Goal: Task Accomplishment & Management: Complete application form

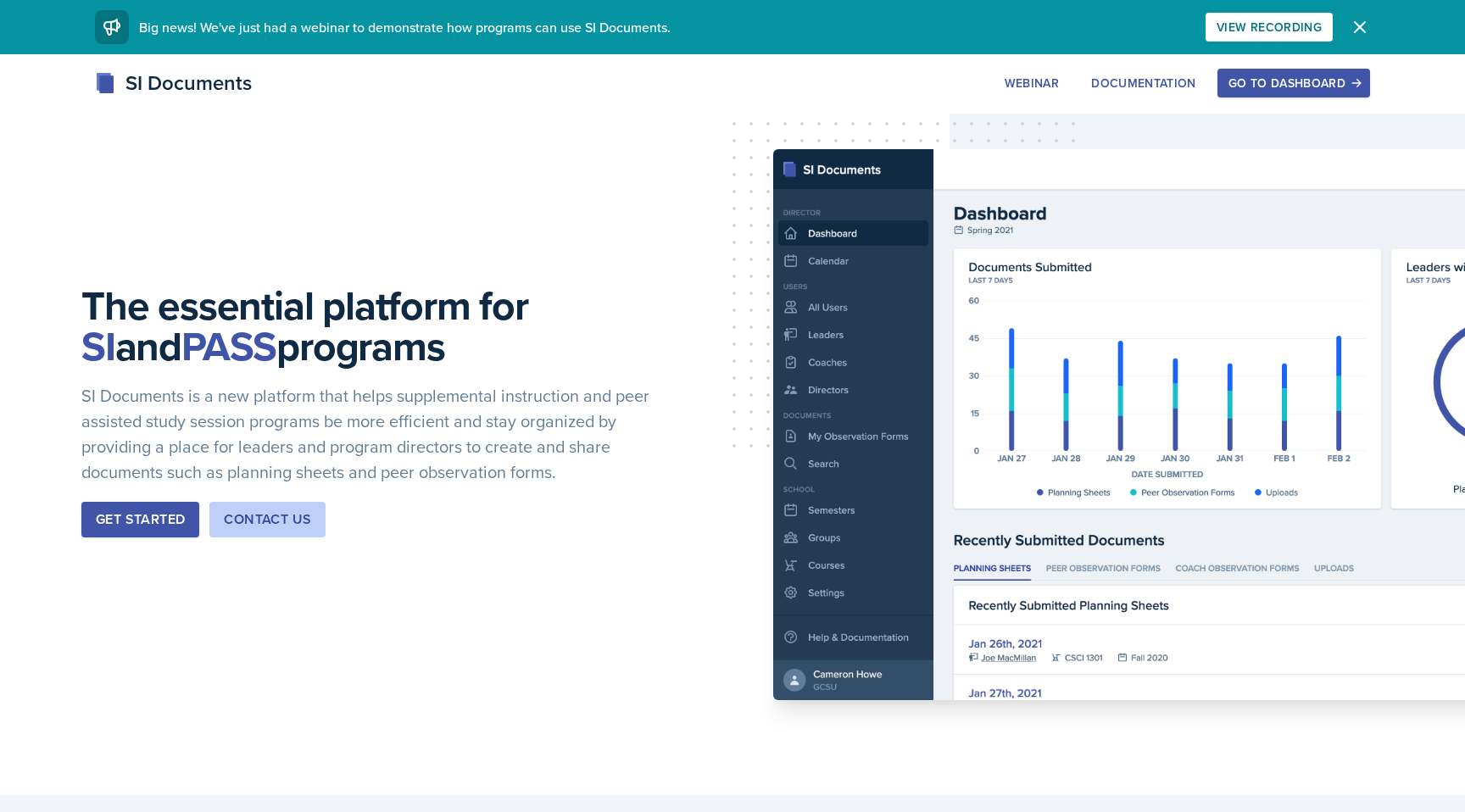
click at [1275, 79] on div "Go to Dashboard" at bounding box center [1293, 83] width 131 height 14
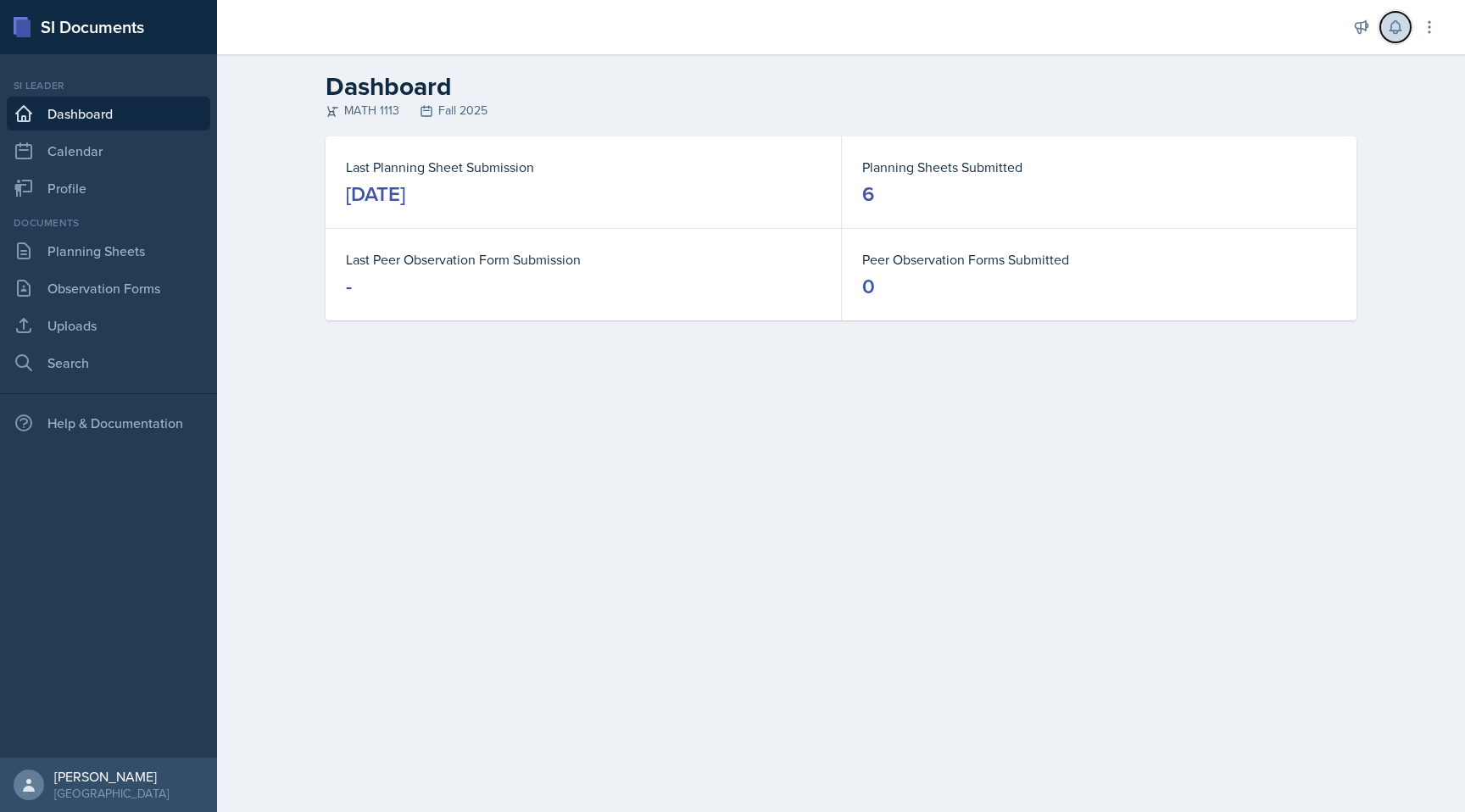
click at [1394, 22] on icon at bounding box center [1395, 28] width 17 height 17
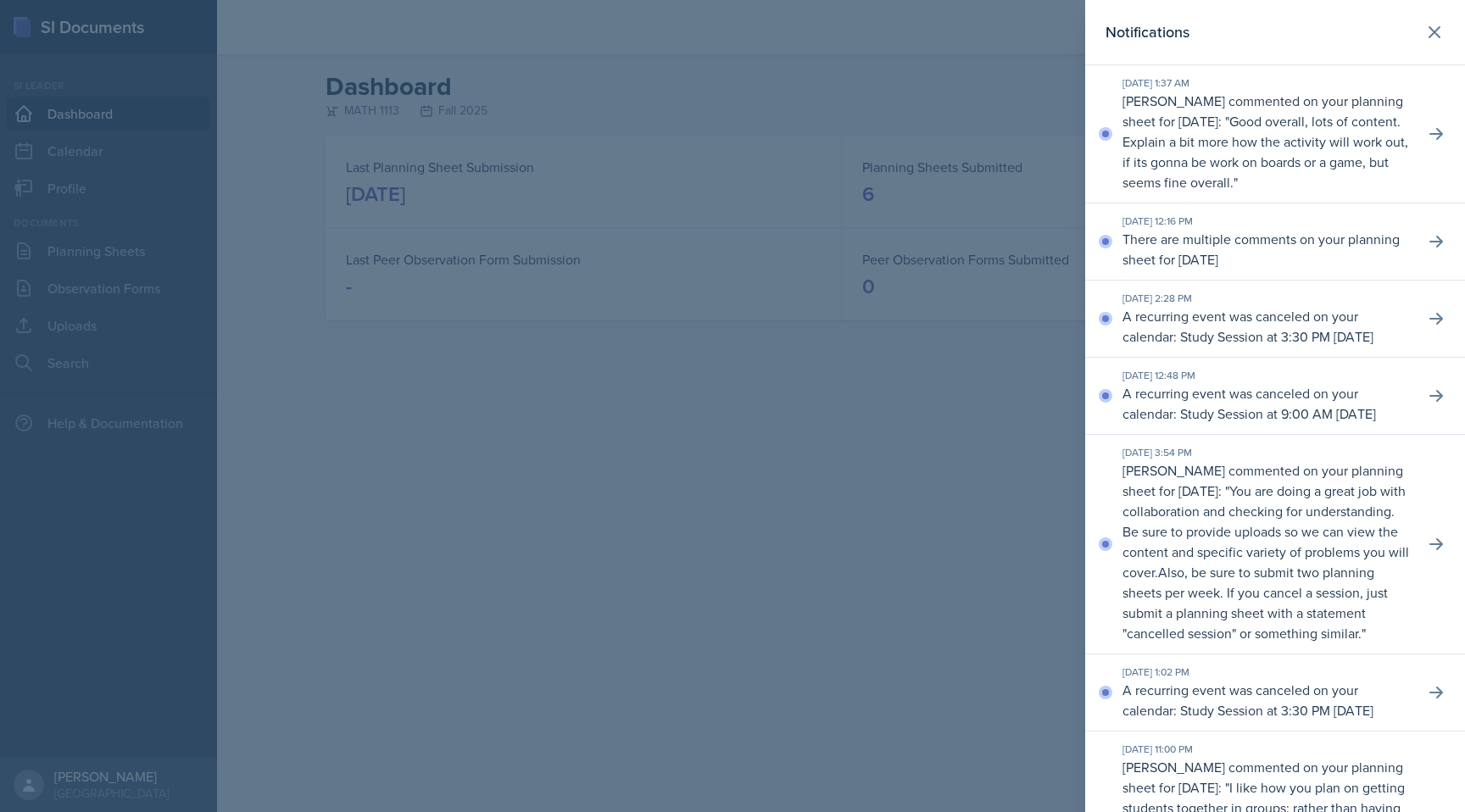
click at [1351, 139] on p "Good overall, lots of content. Explain a bit more how the activity will work ou…" at bounding box center [1265, 151] width 285 height 80
click at [1443, 130] on icon at bounding box center [1436, 134] width 17 height 17
click at [940, 242] on div at bounding box center [732, 406] width 1465 height 812
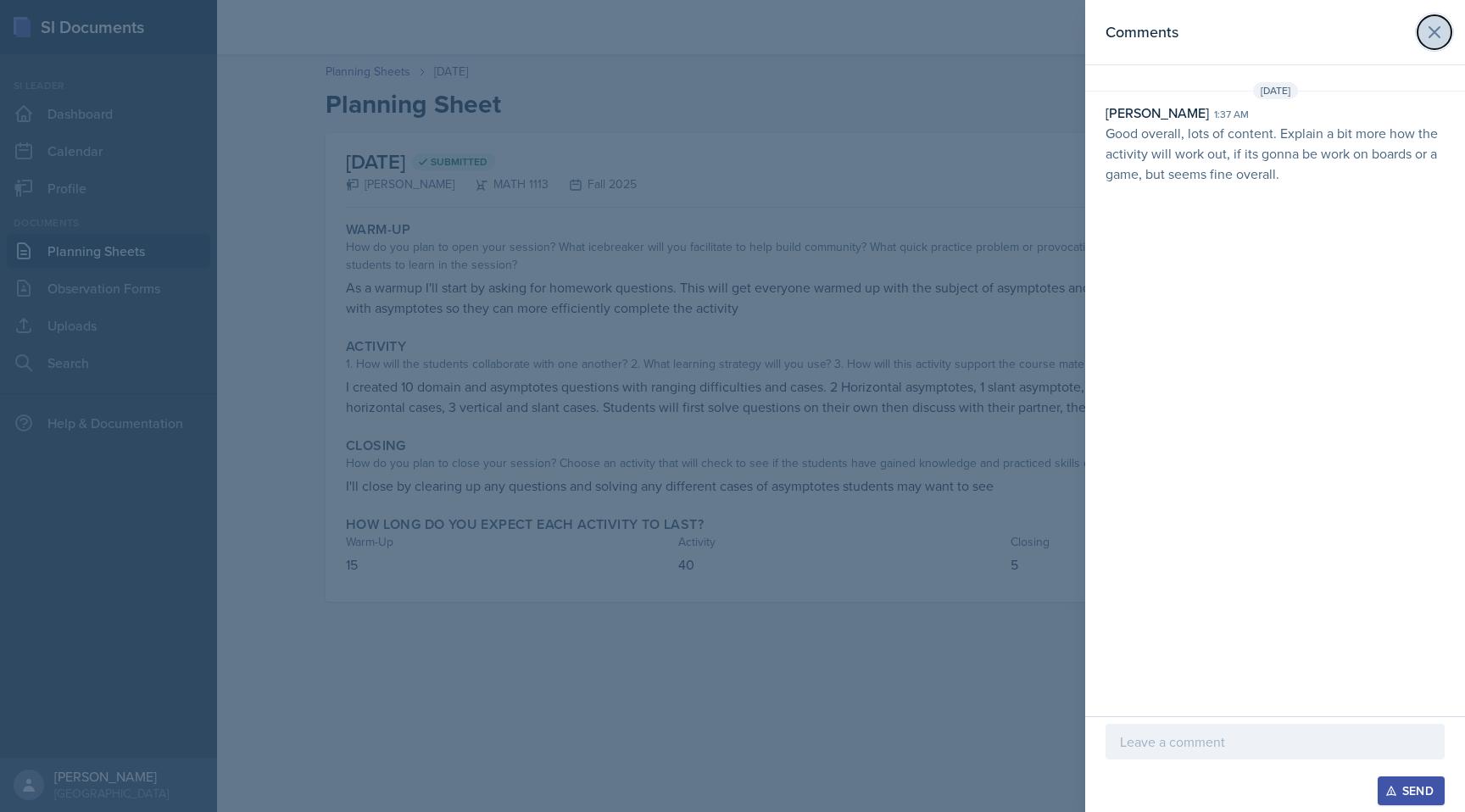
click at [1423, 22] on button at bounding box center [1434, 32] width 34 height 34
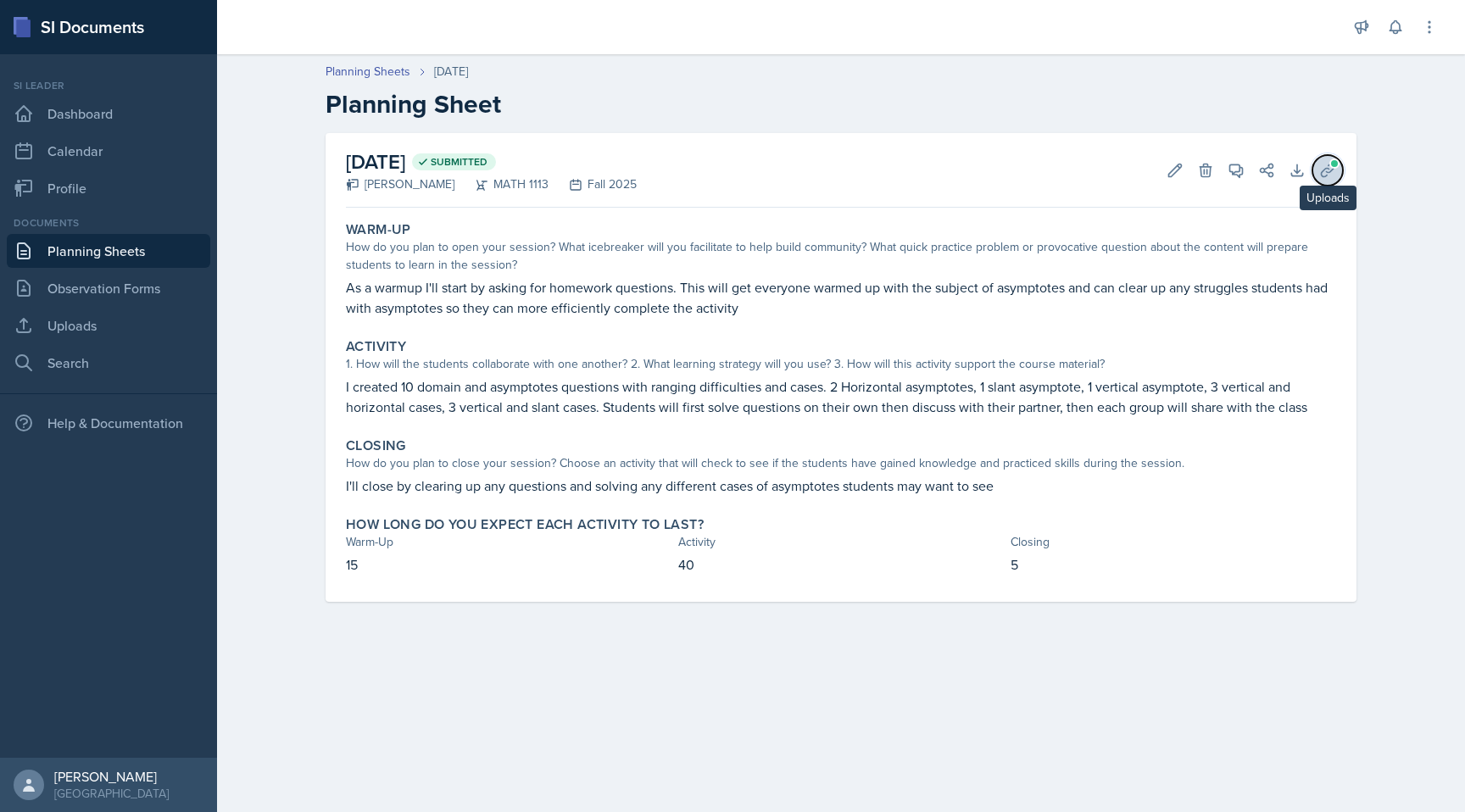
click at [1326, 167] on icon at bounding box center [1327, 169] width 13 height 13
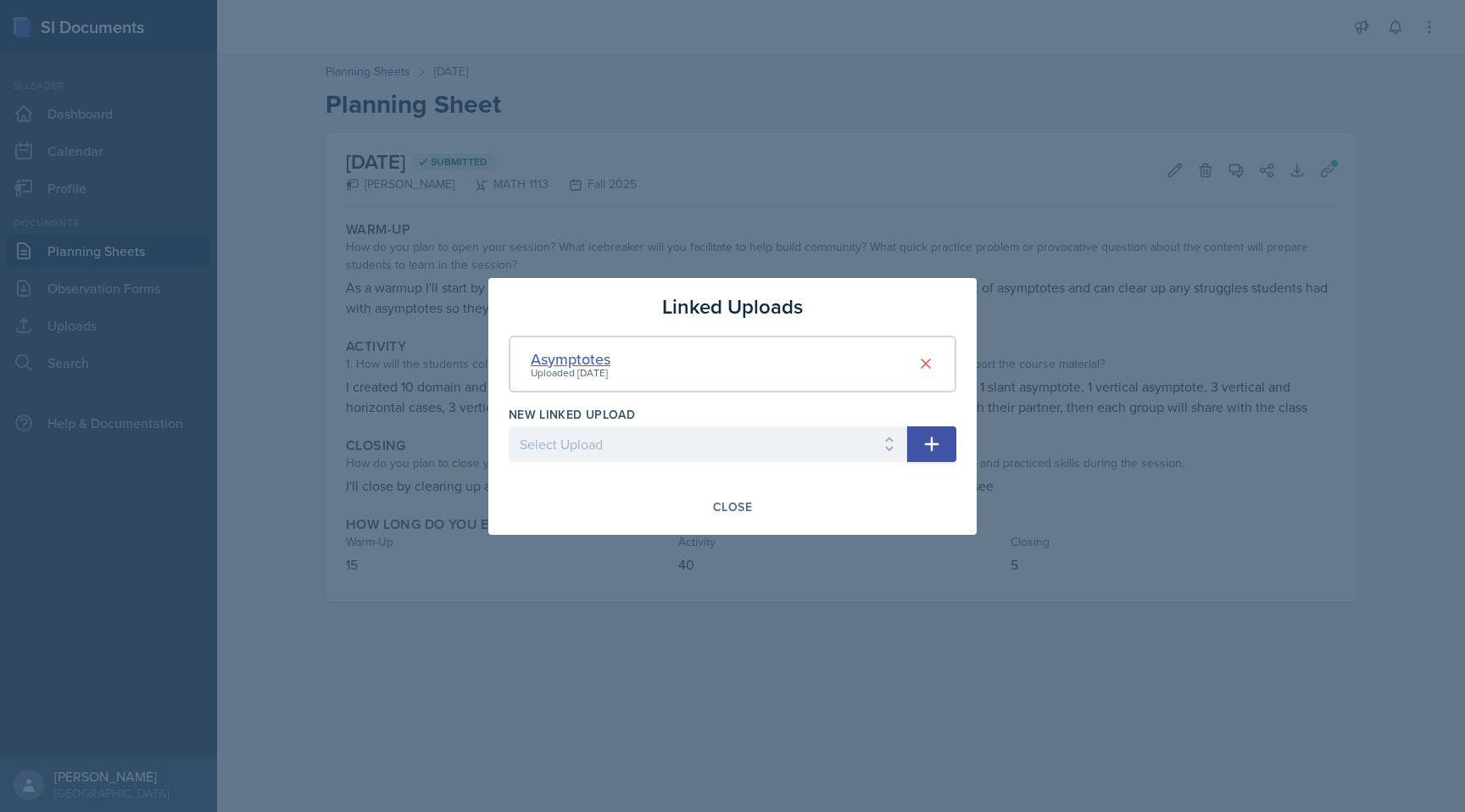
click at [591, 354] on div "Asymptotes" at bounding box center [571, 359] width 80 height 22
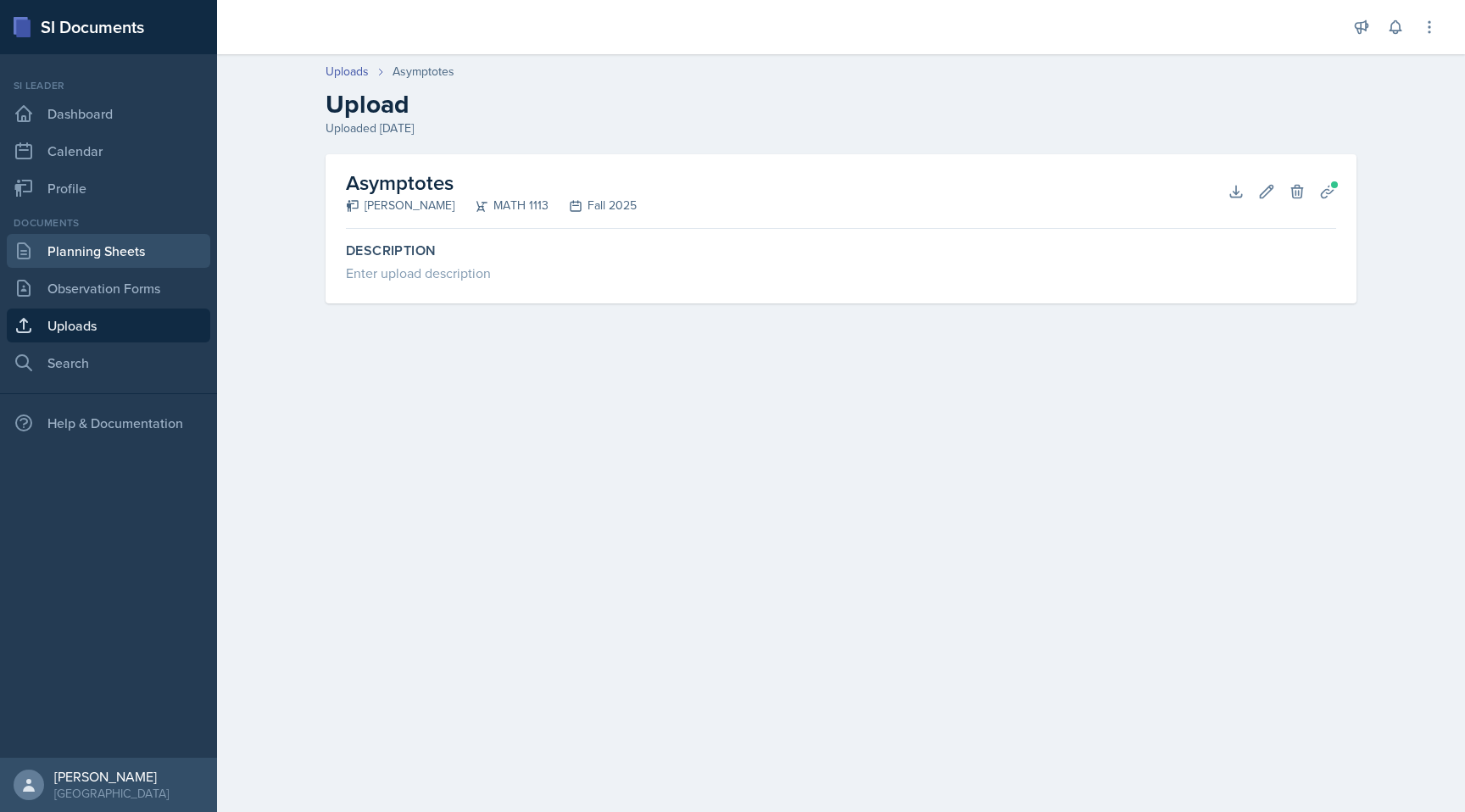
click at [103, 253] on link "Planning Sheets" at bounding box center [108, 250] width 203 height 34
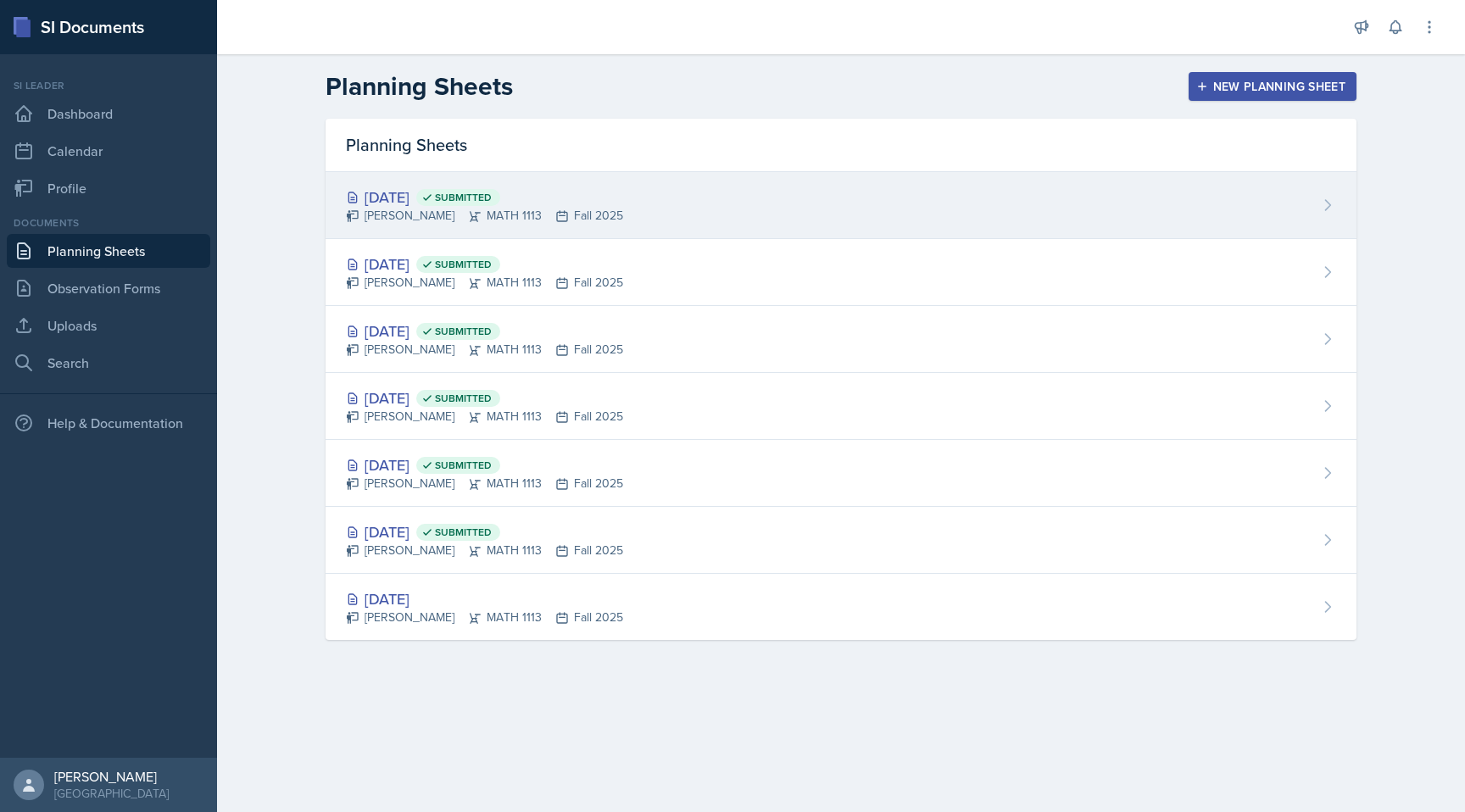
click at [489, 175] on div "[DATE] Submitted [PERSON_NAME] MATH 1113 Fall 2025" at bounding box center [841, 205] width 1031 height 67
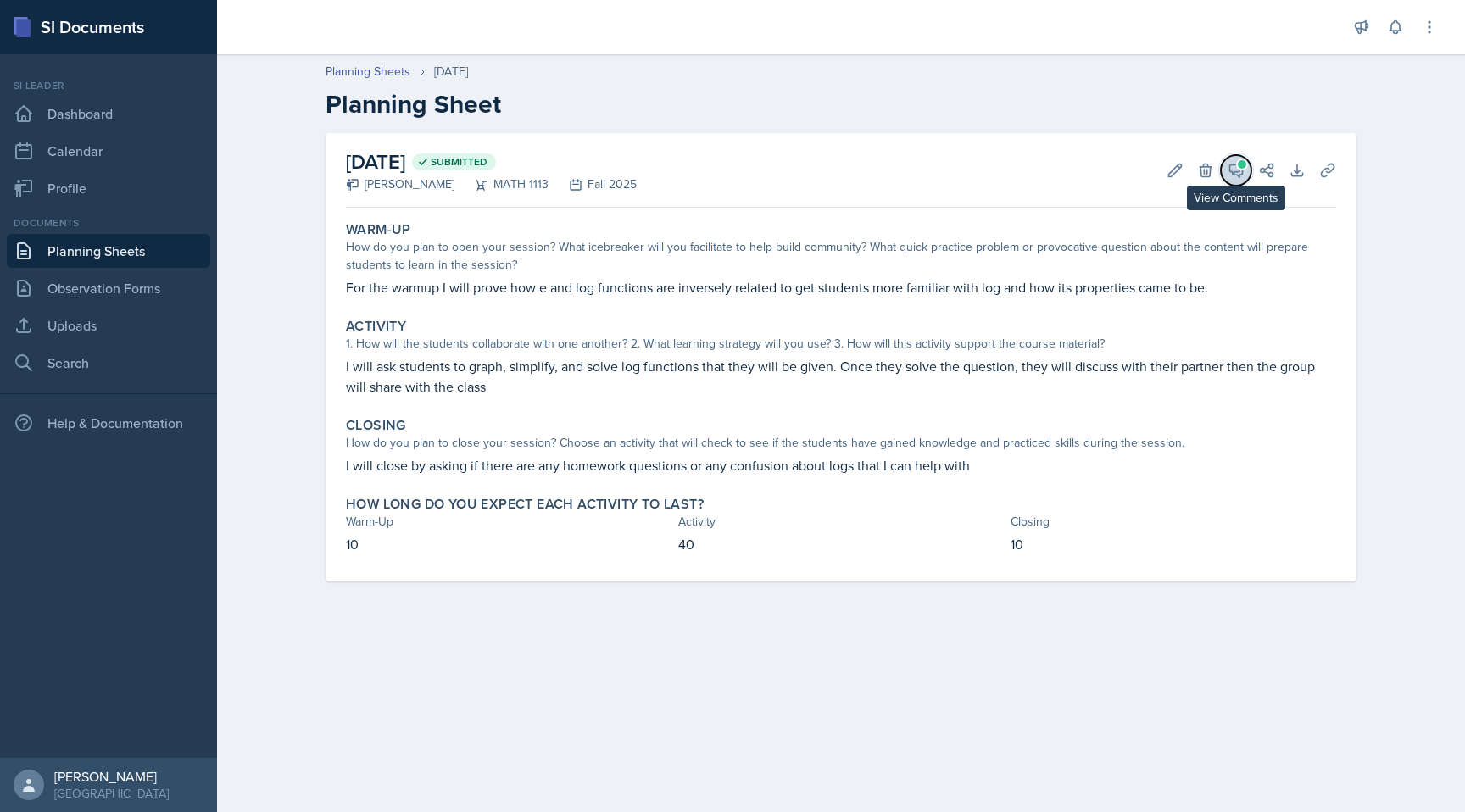
click at [1235, 169] on icon at bounding box center [1236, 170] width 17 height 17
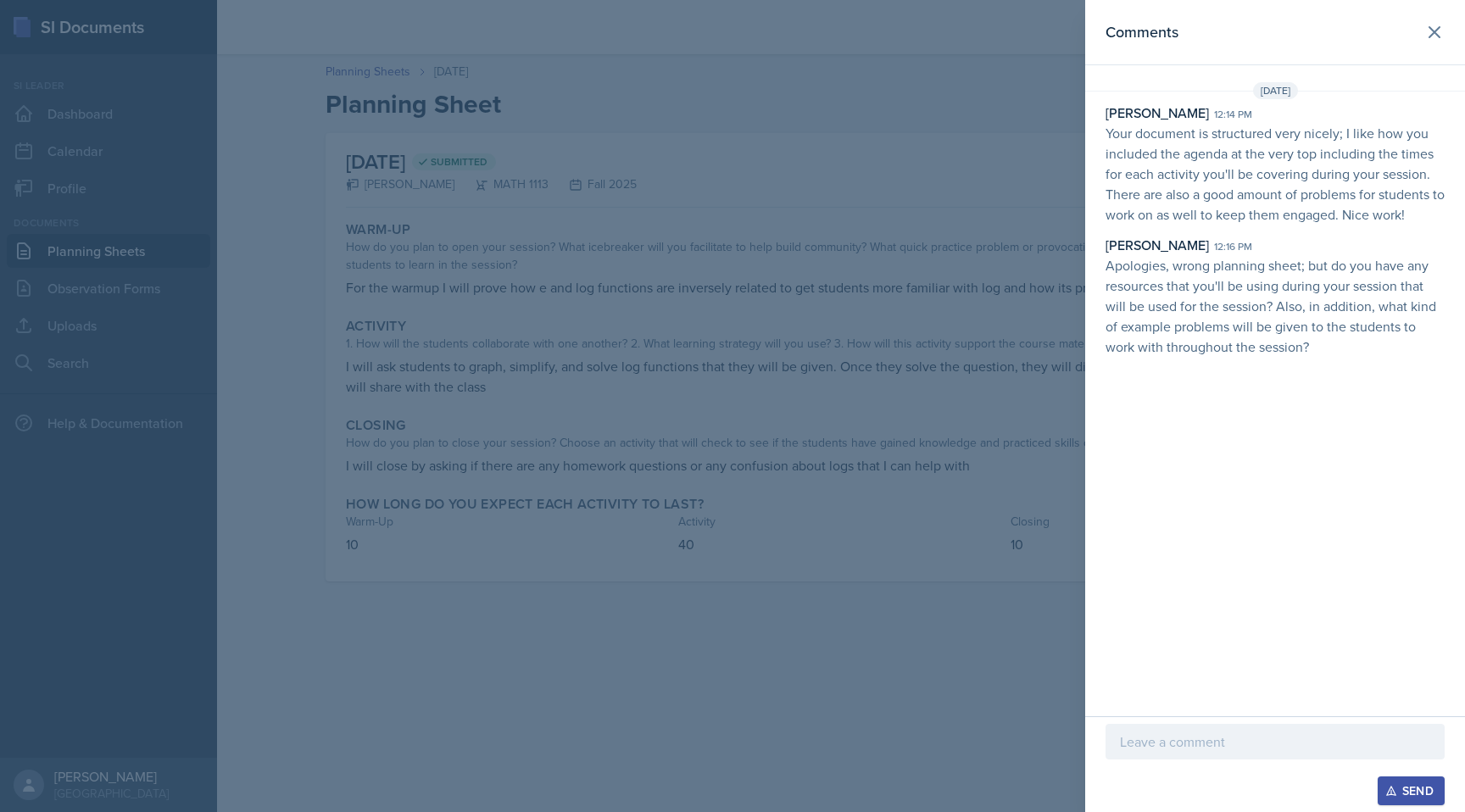
click at [1165, 754] on div at bounding box center [1275, 741] width 339 height 35
click at [1223, 744] on p "Sorry I forgot to attatch the attatchment" at bounding box center [1275, 742] width 310 height 21
click at [1337, 744] on p "Sorry I forgot to link the attatchment" at bounding box center [1275, 742] width 310 height 21
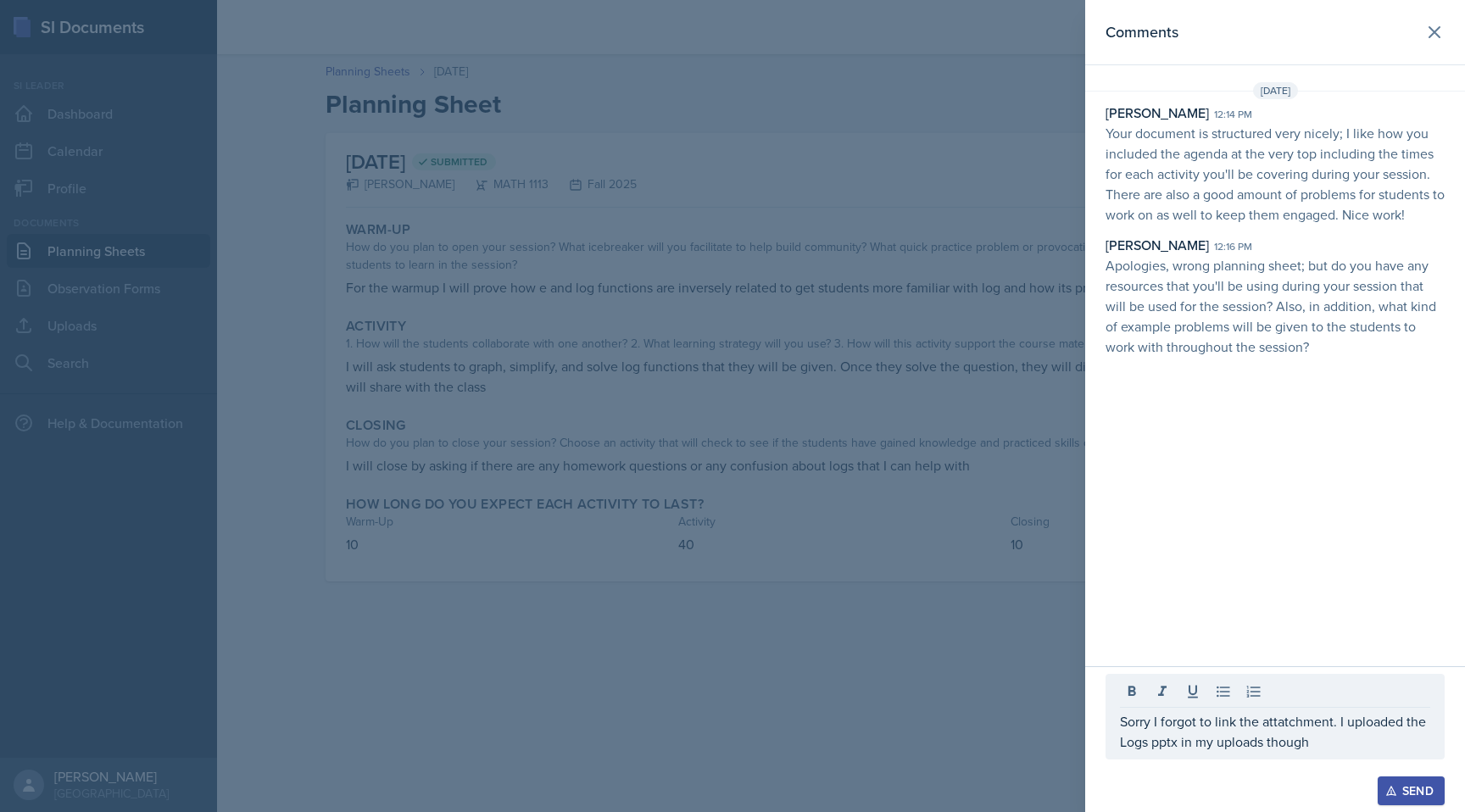
click at [1398, 794] on div "Send" at bounding box center [1411, 791] width 45 height 14
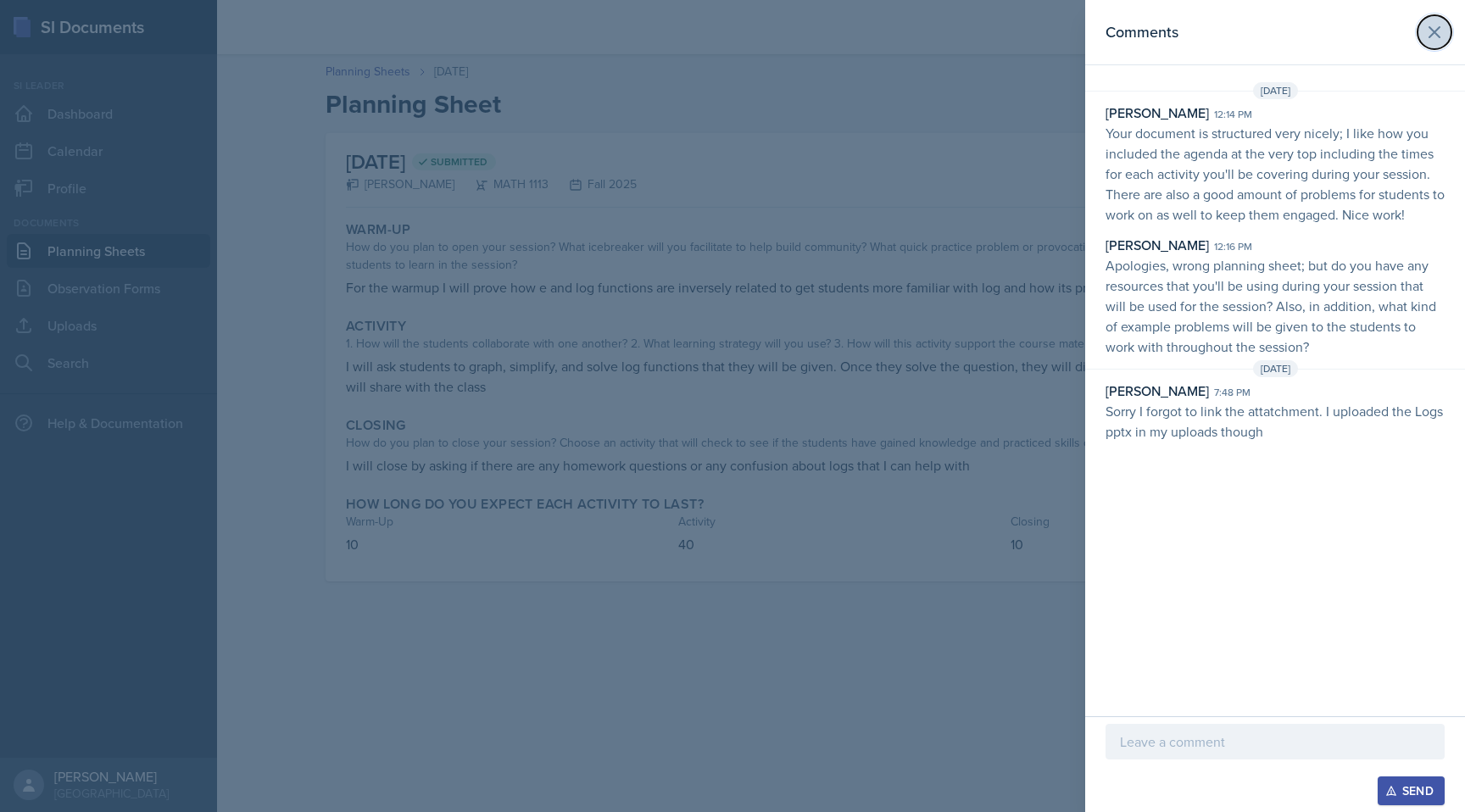
click at [1432, 26] on icon at bounding box center [1434, 32] width 21 height 21
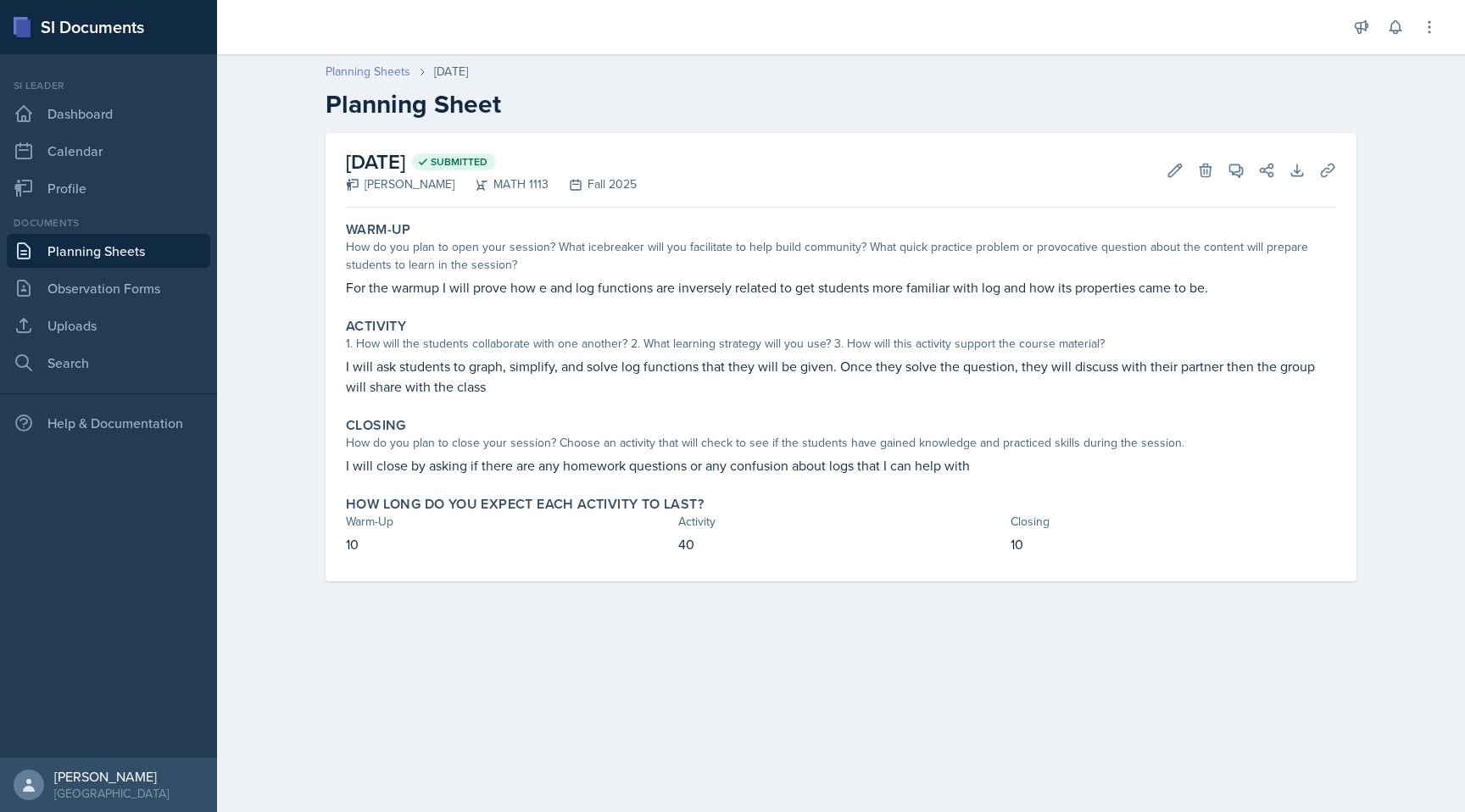
click at [341, 75] on link "Planning Sheets" at bounding box center [368, 72] width 85 height 18
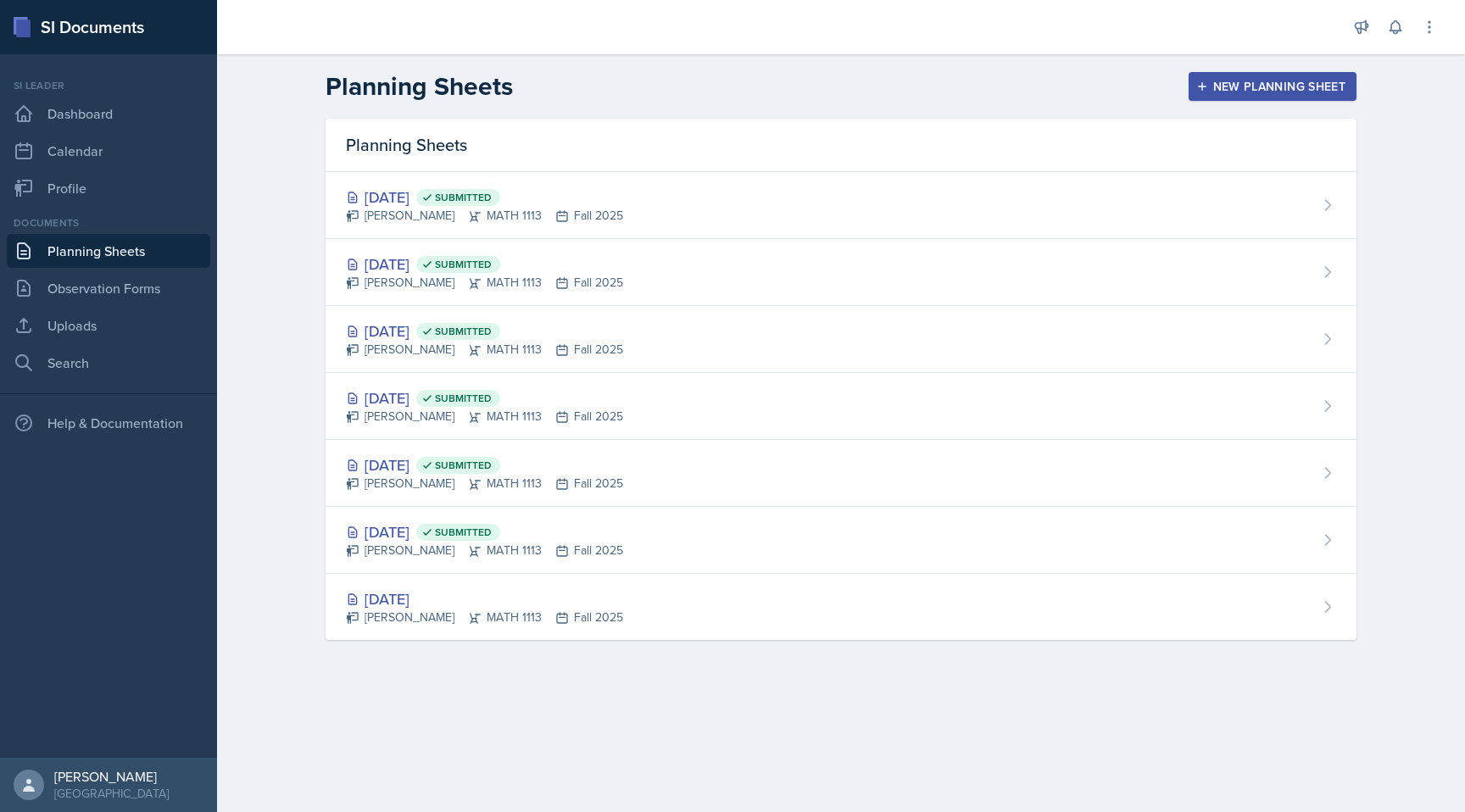
click at [1251, 76] on button "New Planning Sheet" at bounding box center [1272, 86] width 168 height 29
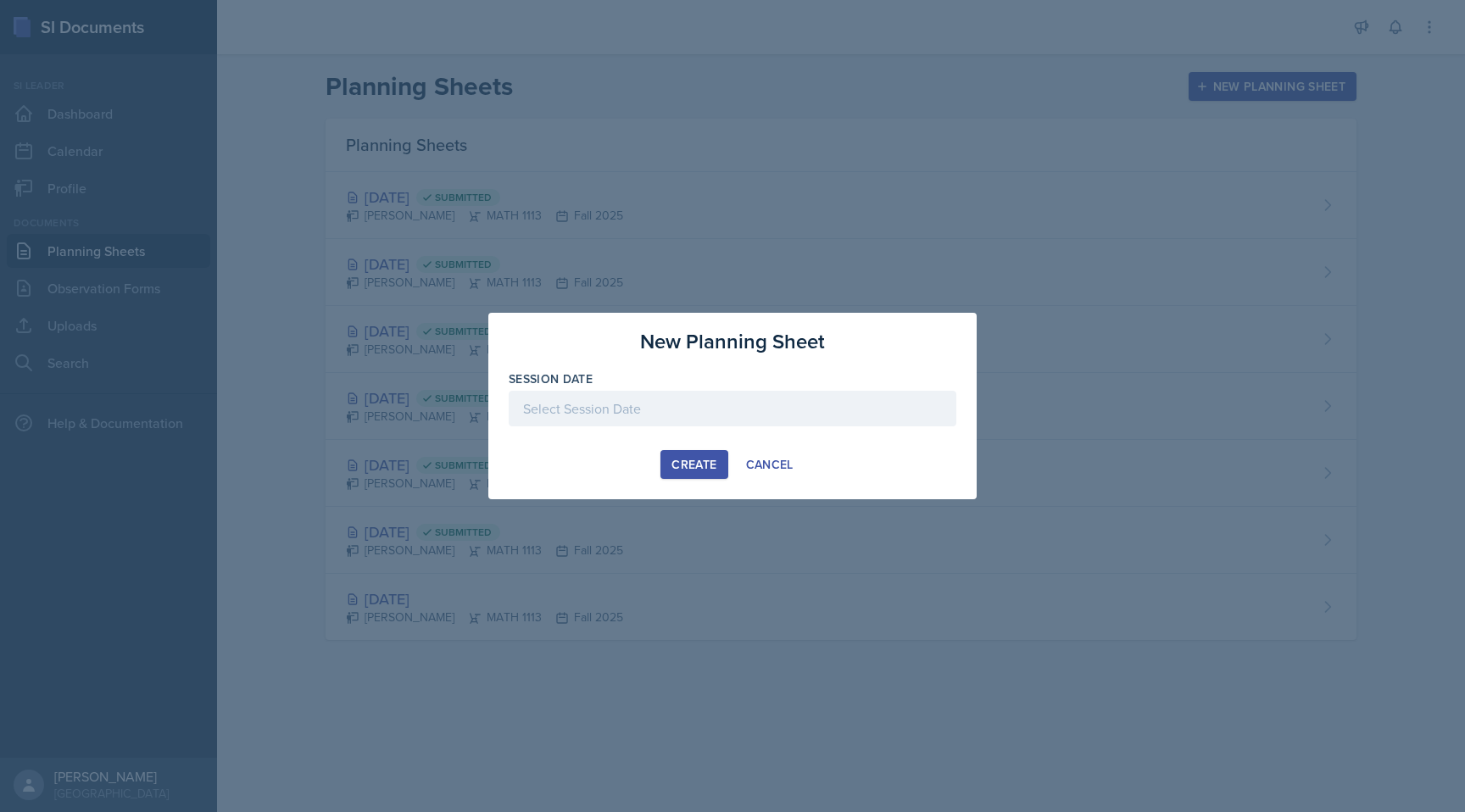
click at [582, 415] on div at bounding box center [732, 408] width 447 height 35
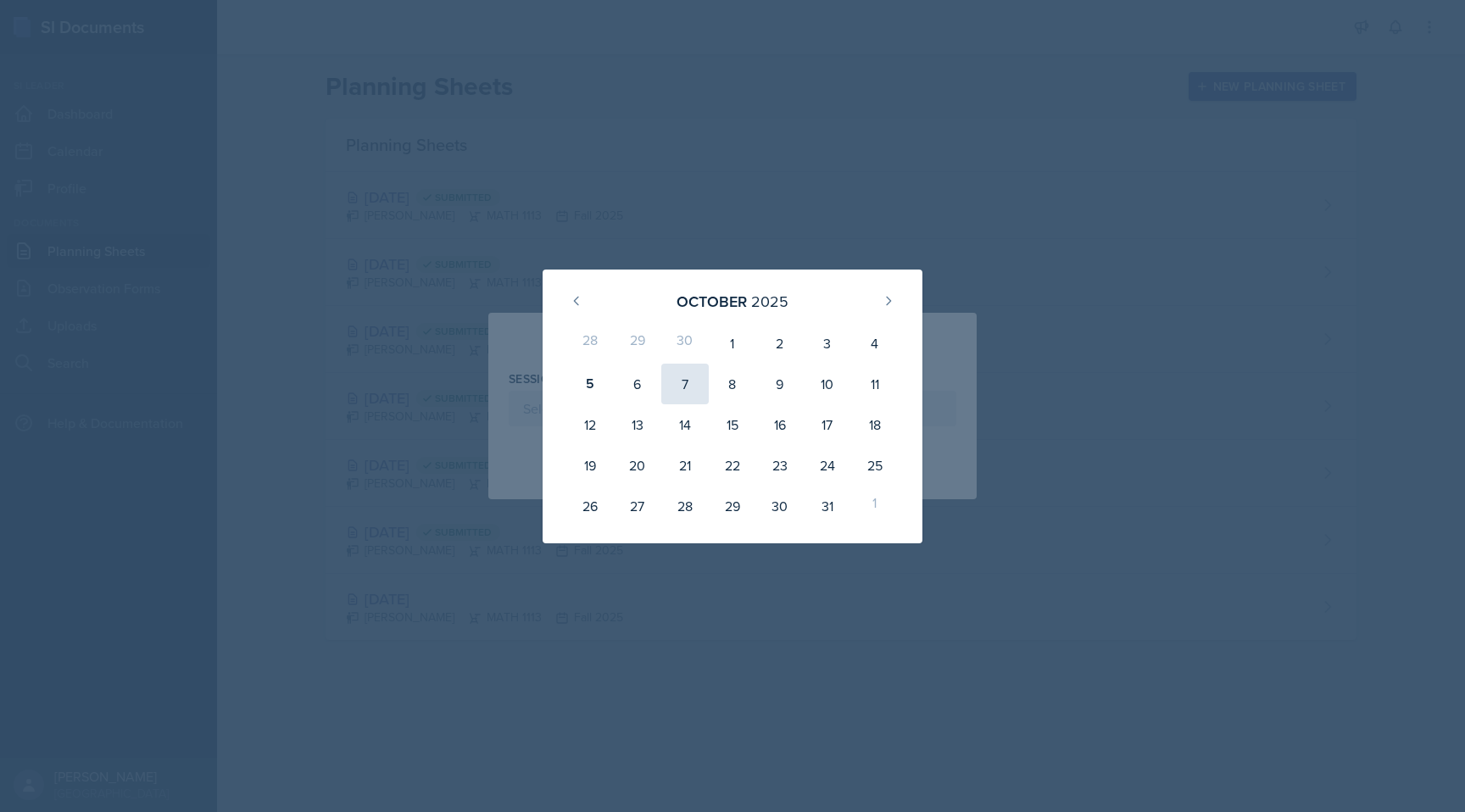
click at [667, 382] on div "7" at bounding box center [684, 383] width 48 height 41
type input "[DATE]"
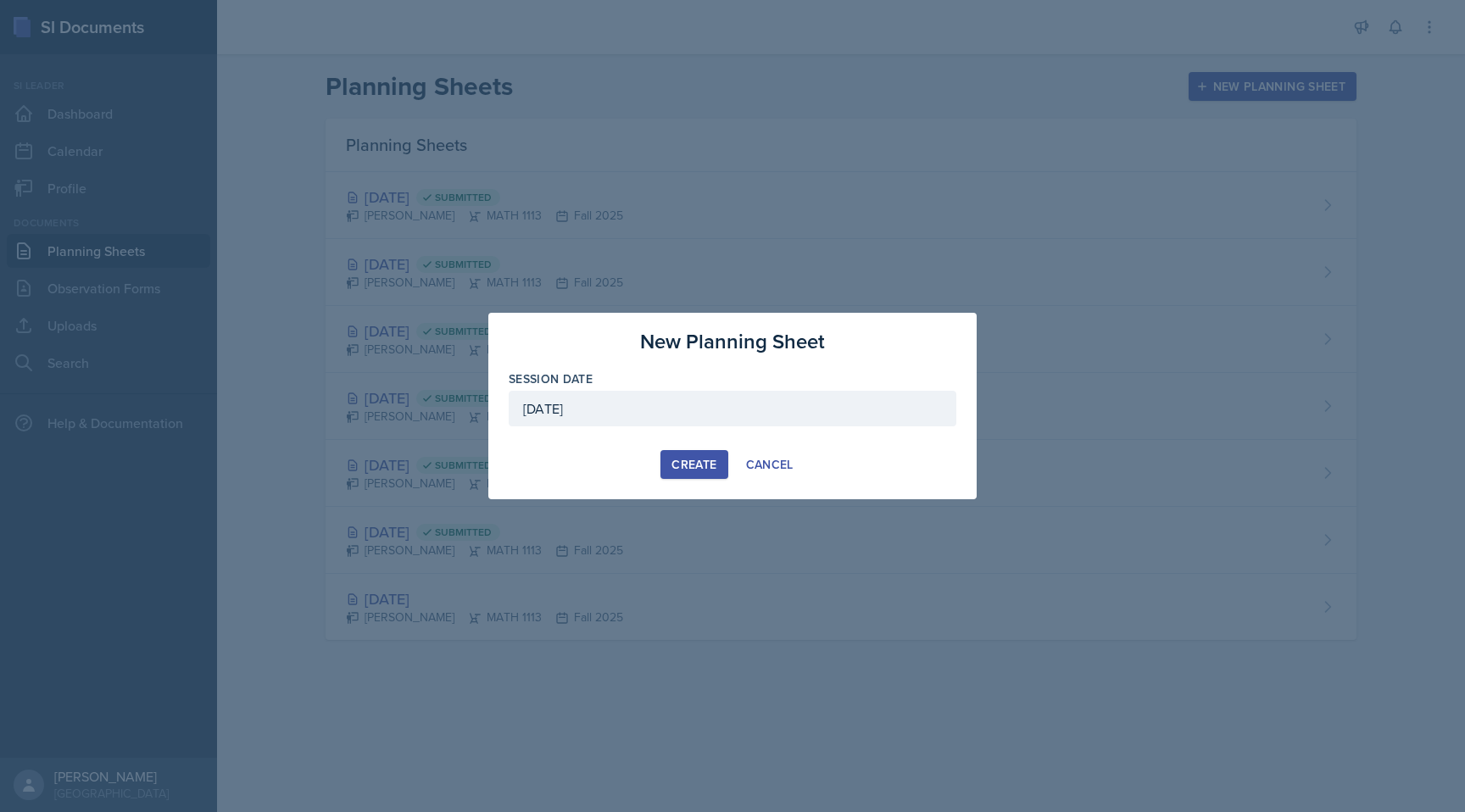
click at [700, 464] on div "Create" at bounding box center [694, 464] width 45 height 14
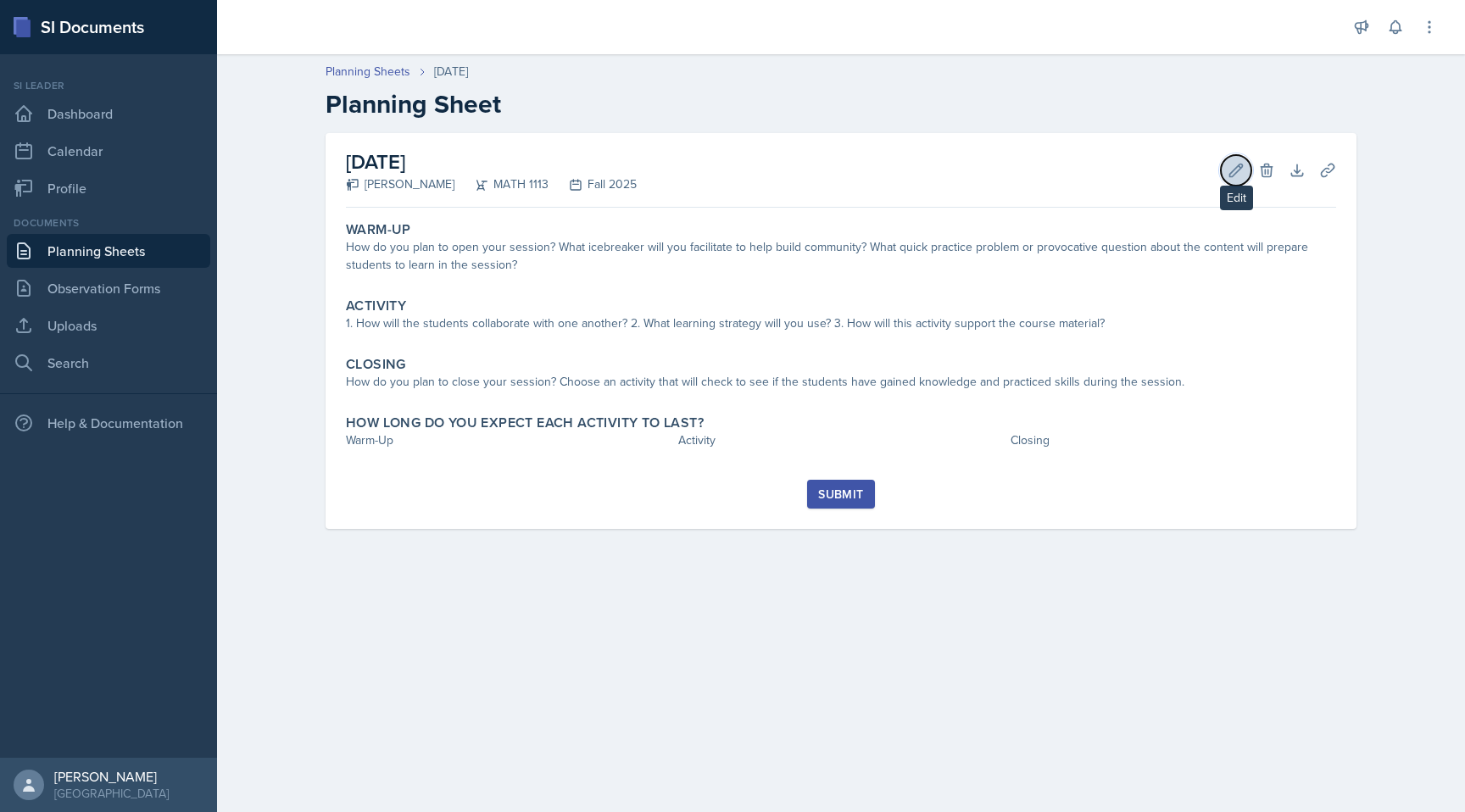
click at [1234, 174] on icon at bounding box center [1236, 169] width 13 height 13
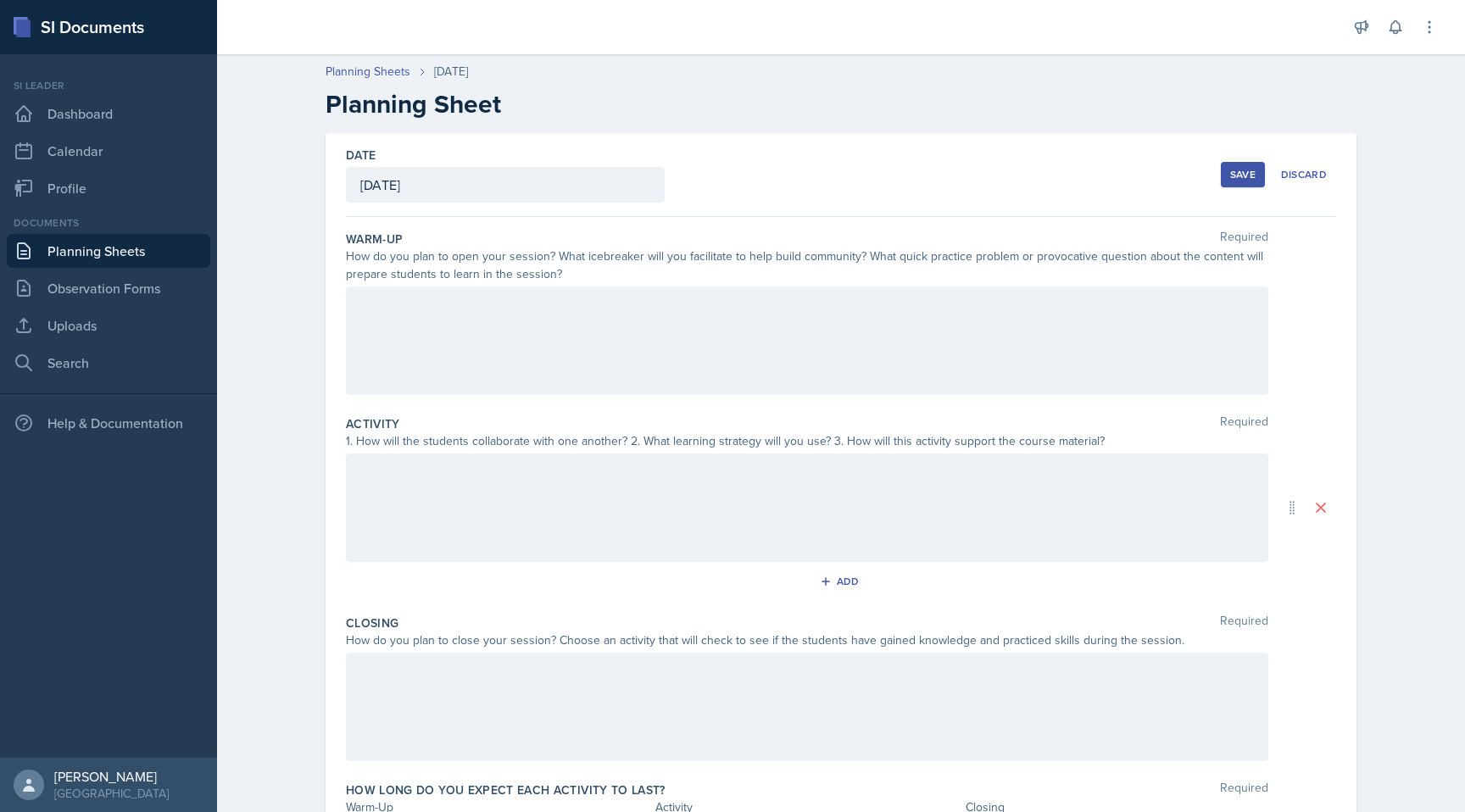
click at [759, 322] on div at bounding box center [807, 340] width 922 height 108
